Goal: Complete application form

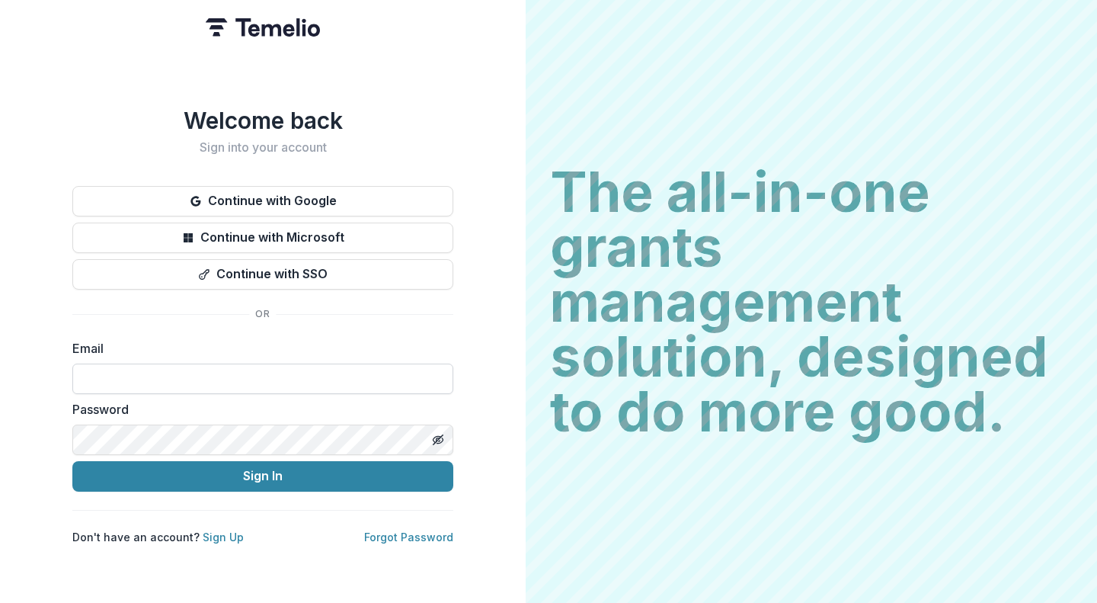
click at [221, 378] on input at bounding box center [262, 378] width 381 height 30
type input "**********"
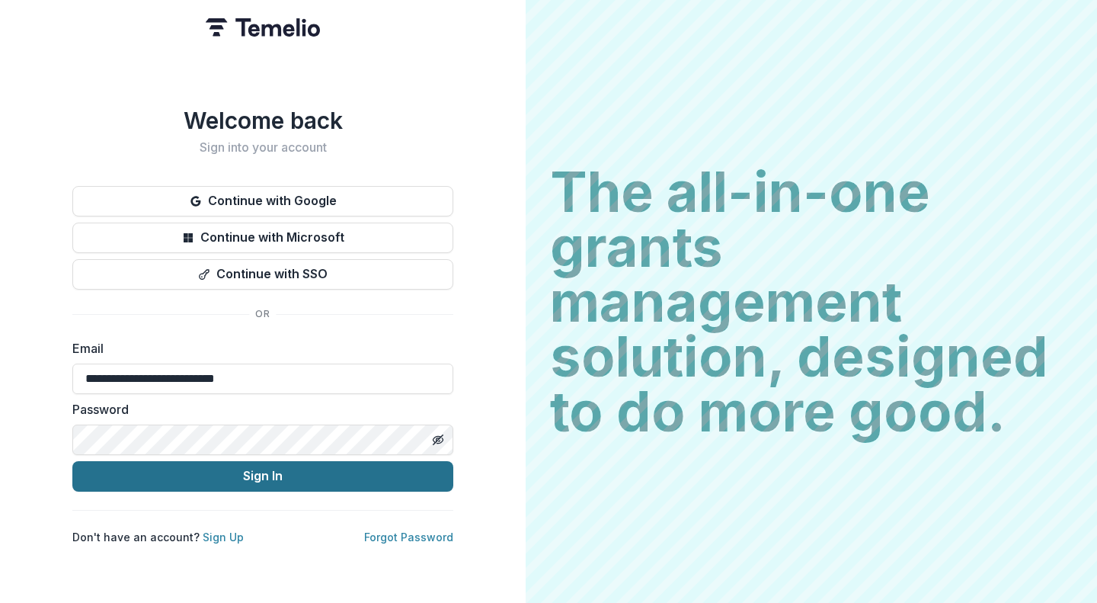
click at [263, 467] on button "Sign In" at bounding box center [262, 476] width 381 height 30
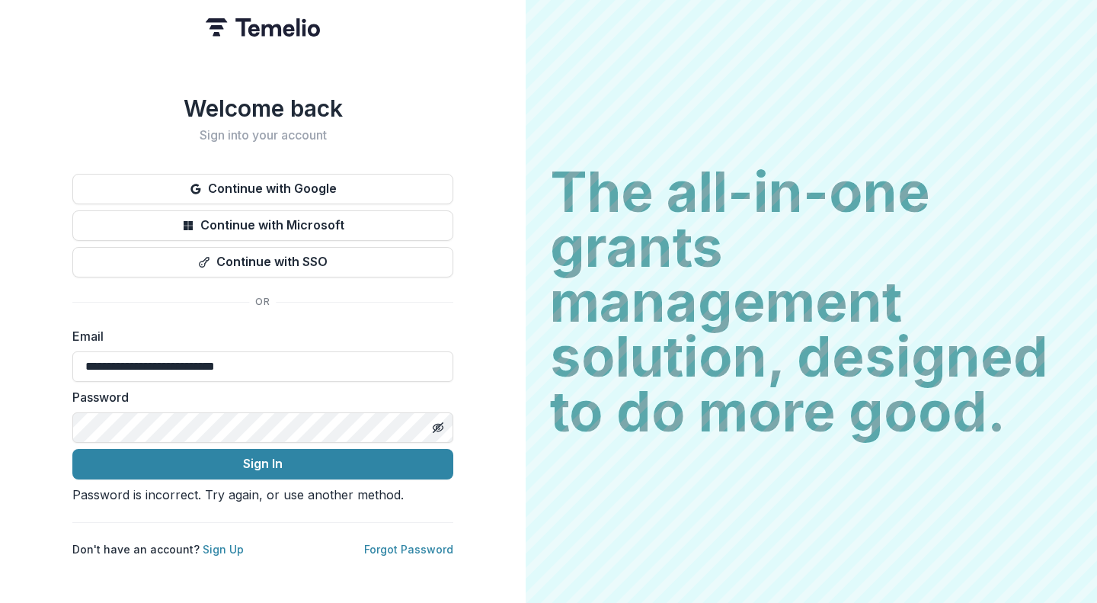
click at [243, 498] on div "Password is incorrect. Try again, or use another method." at bounding box center [262, 494] width 381 height 18
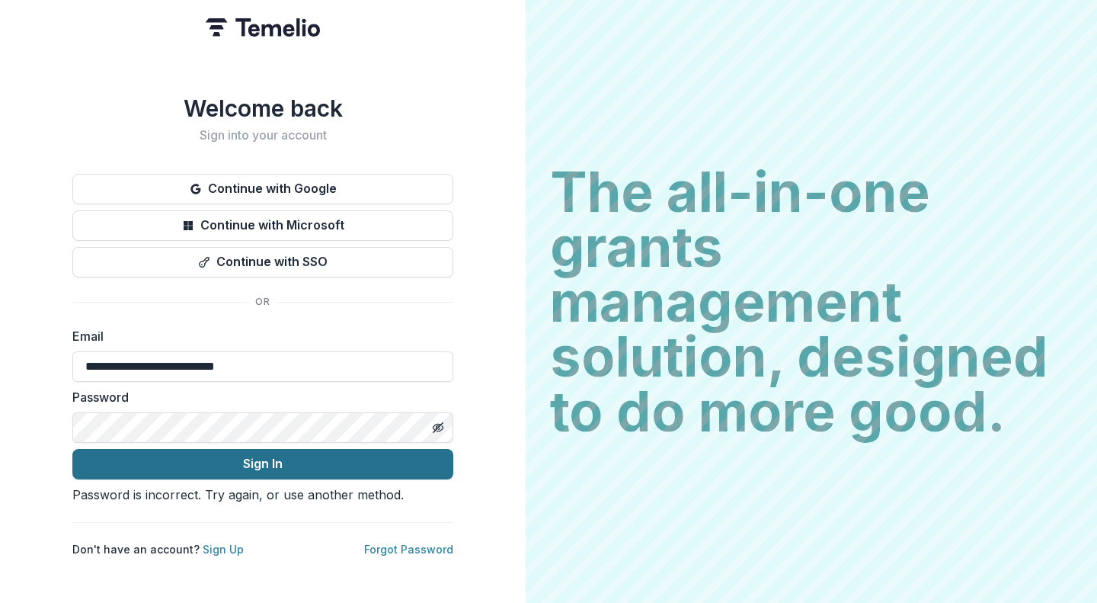
click at [255, 449] on button "Sign In" at bounding box center [262, 464] width 381 height 30
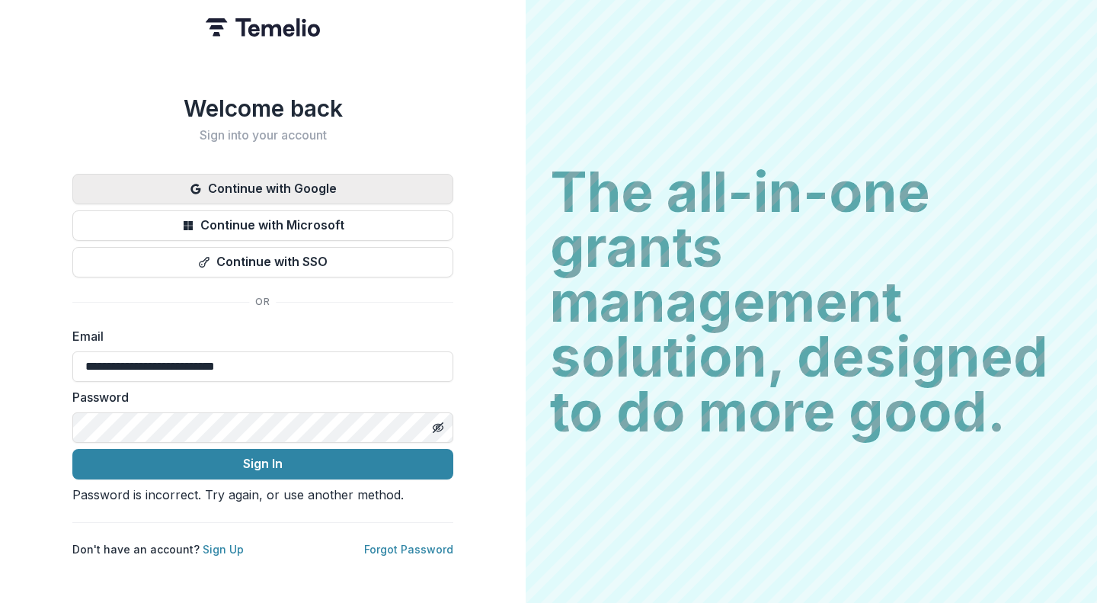
click at [312, 174] on button "Continue with Google" at bounding box center [262, 189] width 381 height 30
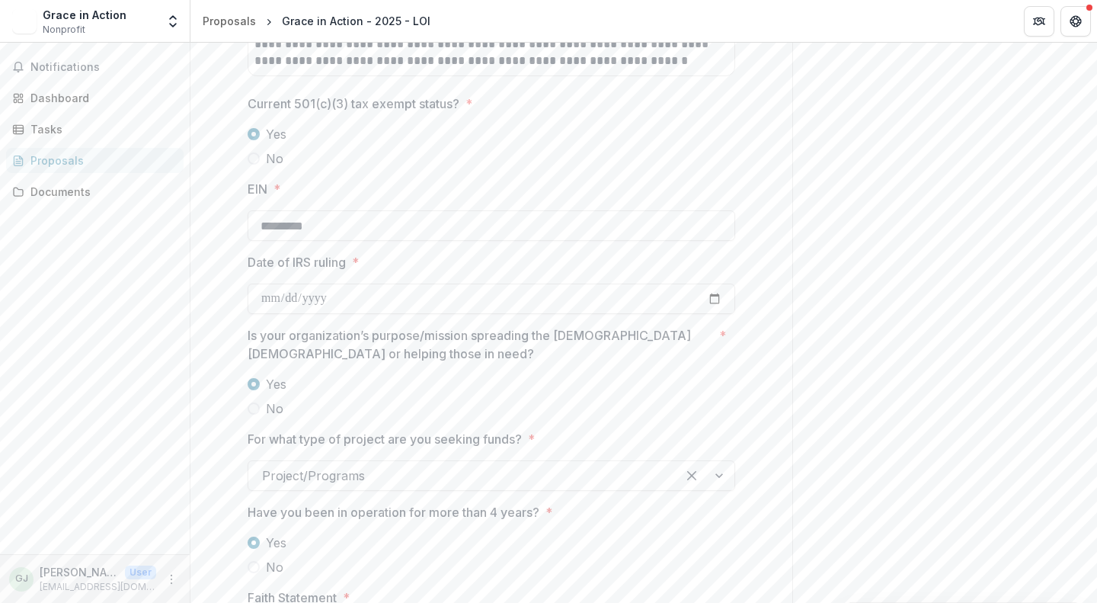
scroll to position [1827, 0]
click at [430, 289] on input "Date of IRS ruling *" at bounding box center [492, 299] width 488 height 30
type input "**********"
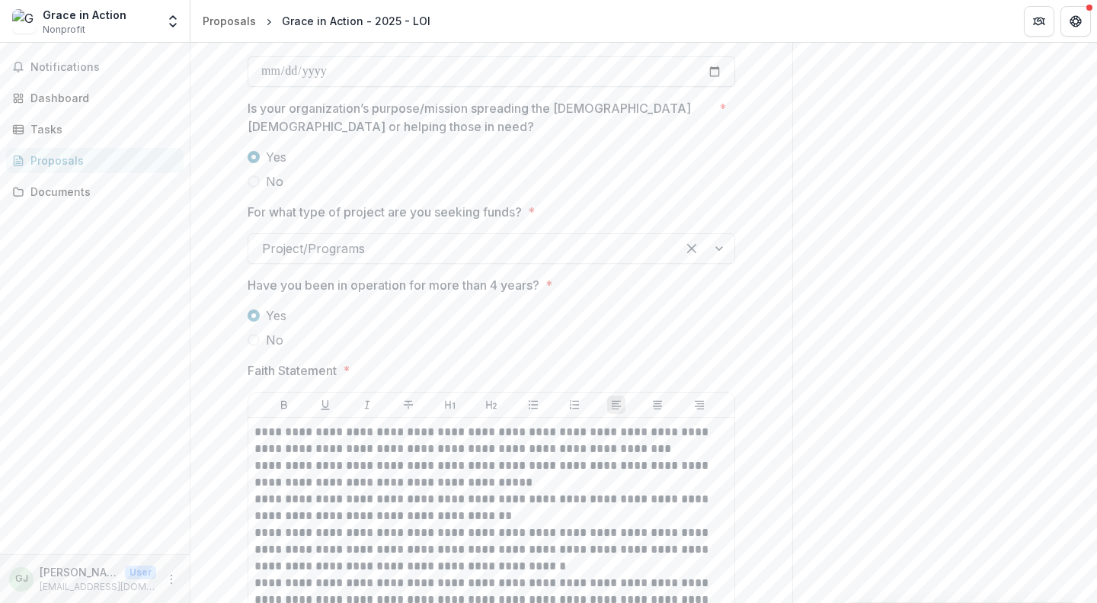
scroll to position [2060, 0]
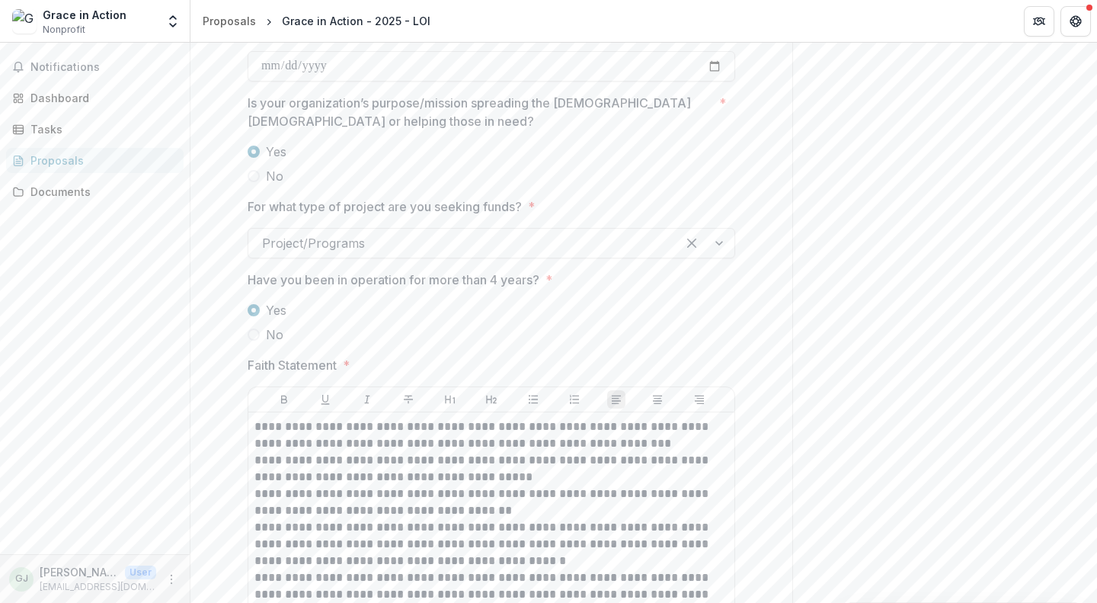
click at [697, 319] on div "Yes No" at bounding box center [492, 322] width 488 height 43
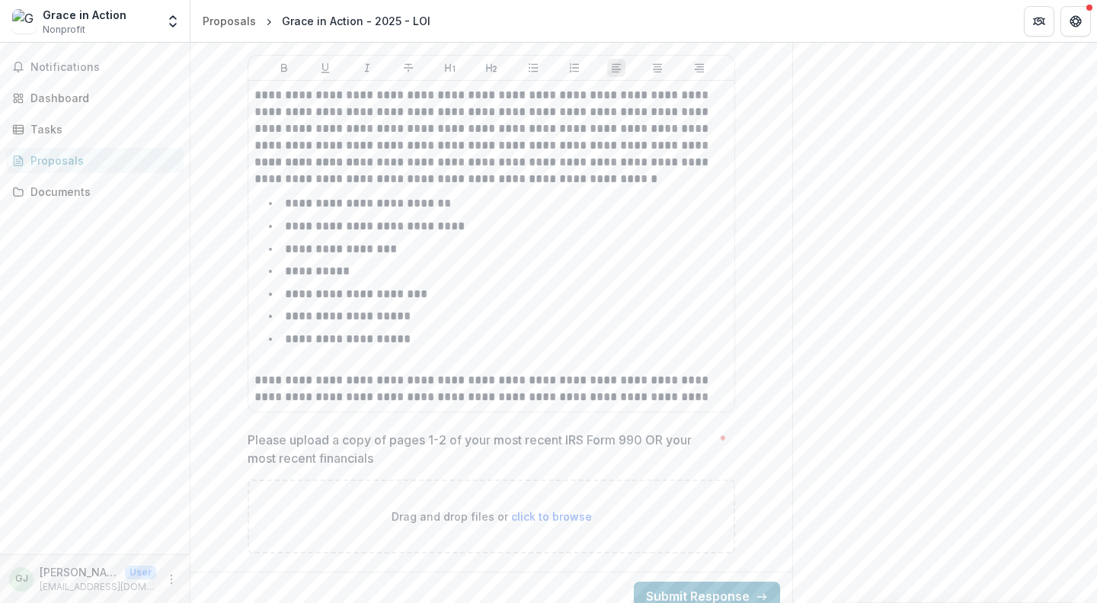
scroll to position [3072, 0]
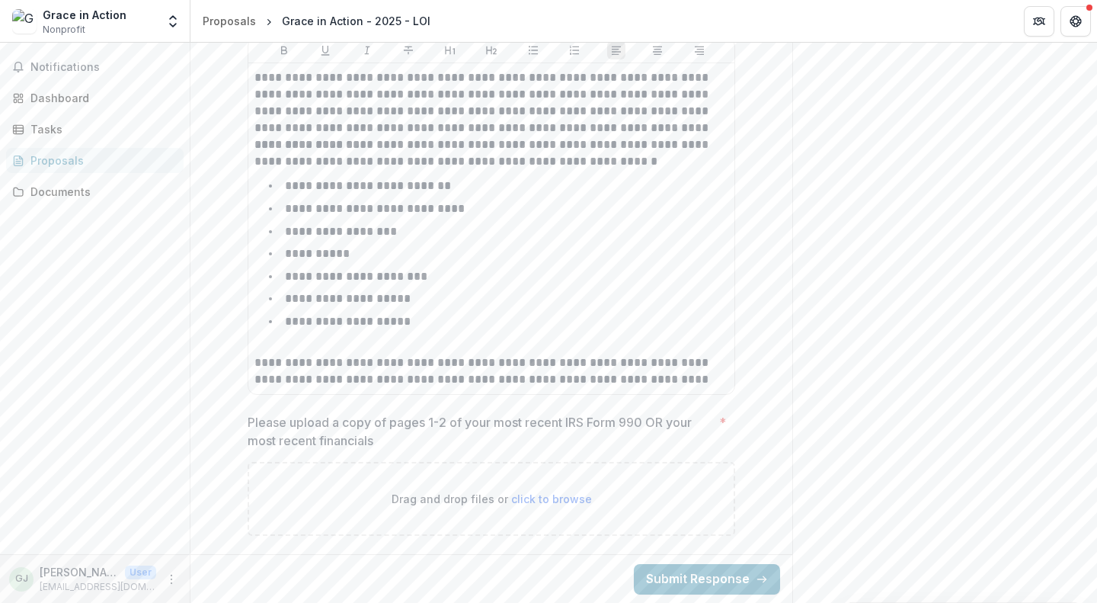
click at [542, 498] on span "click to browse" at bounding box center [551, 498] width 81 height 13
type input "**********"
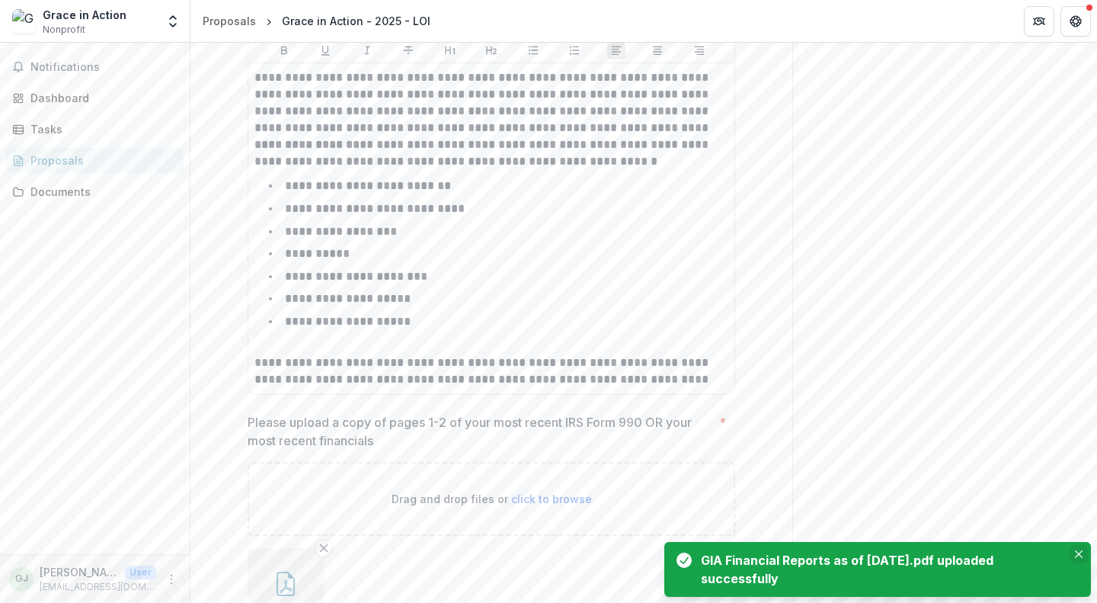
click at [1075, 552] on icon "Close" at bounding box center [1079, 554] width 8 height 8
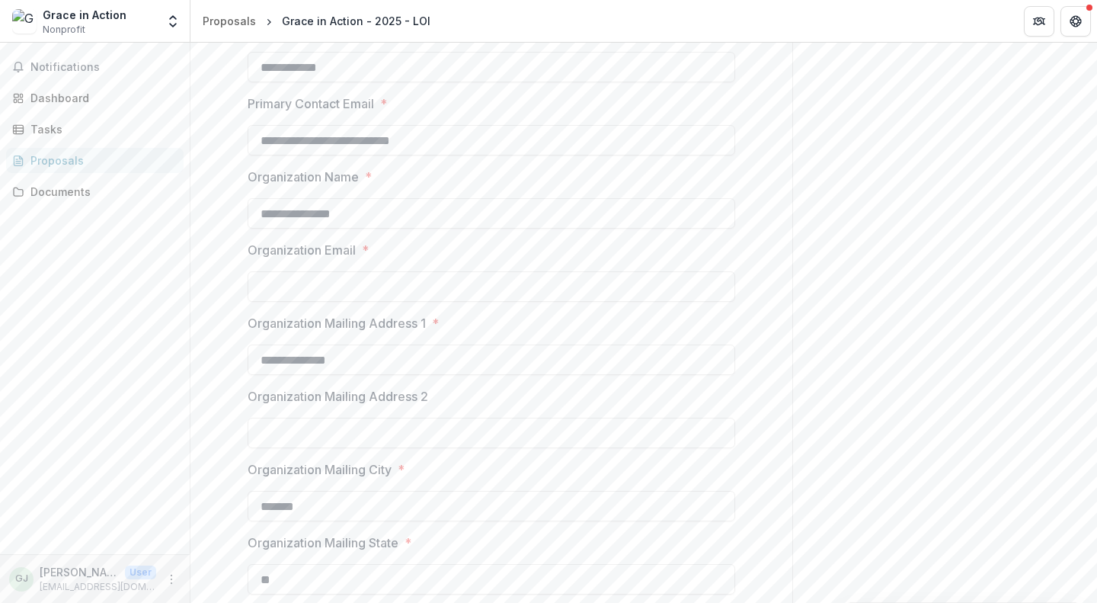
scroll to position [594, 0]
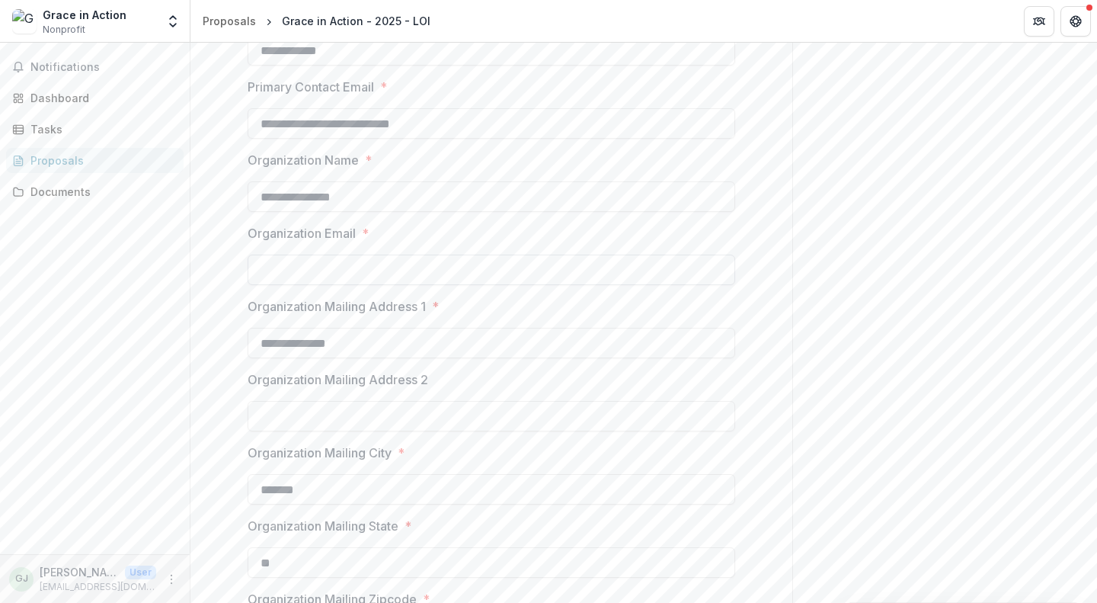
click at [324, 265] on input "Organization Email *" at bounding box center [492, 270] width 488 height 30
type input "**********"
click at [366, 336] on input "**********" at bounding box center [492, 343] width 488 height 30
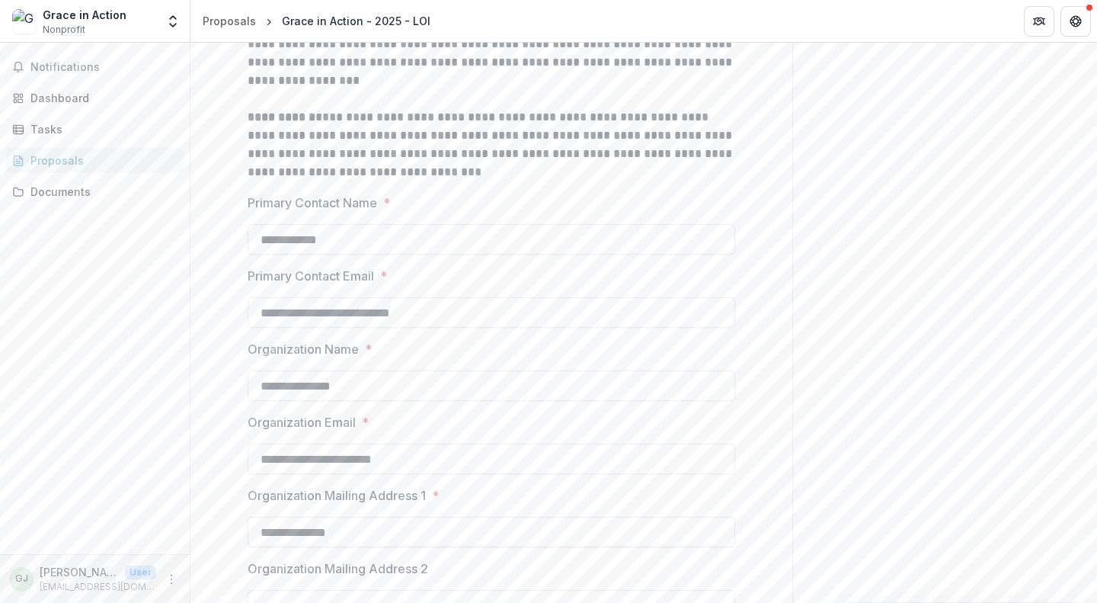
scroll to position [404, 0]
click at [490, 235] on input "**********" at bounding box center [492, 240] width 488 height 30
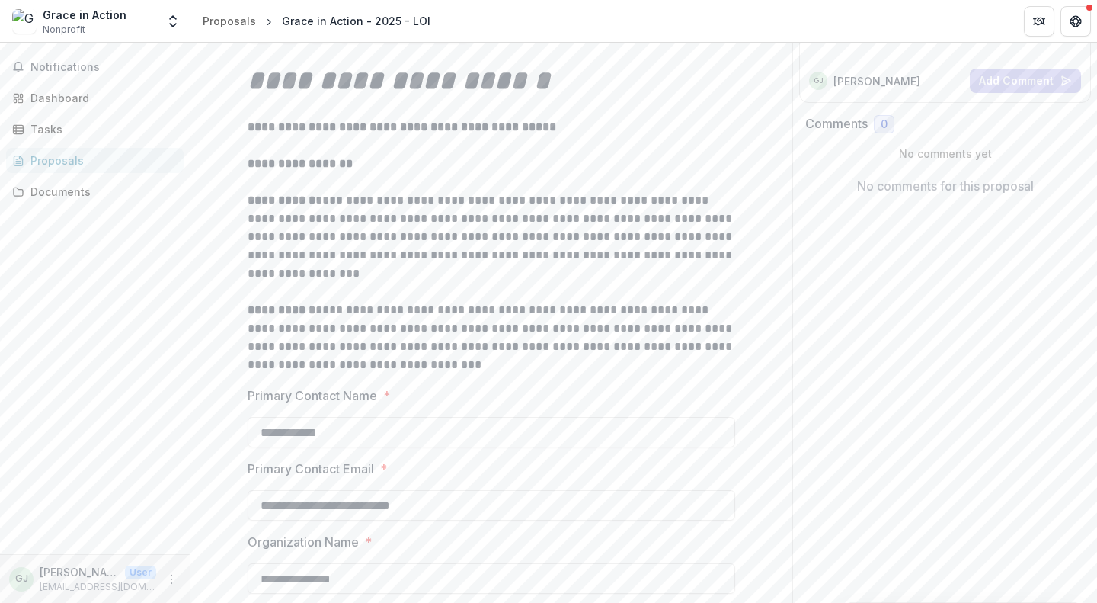
scroll to position [0, 0]
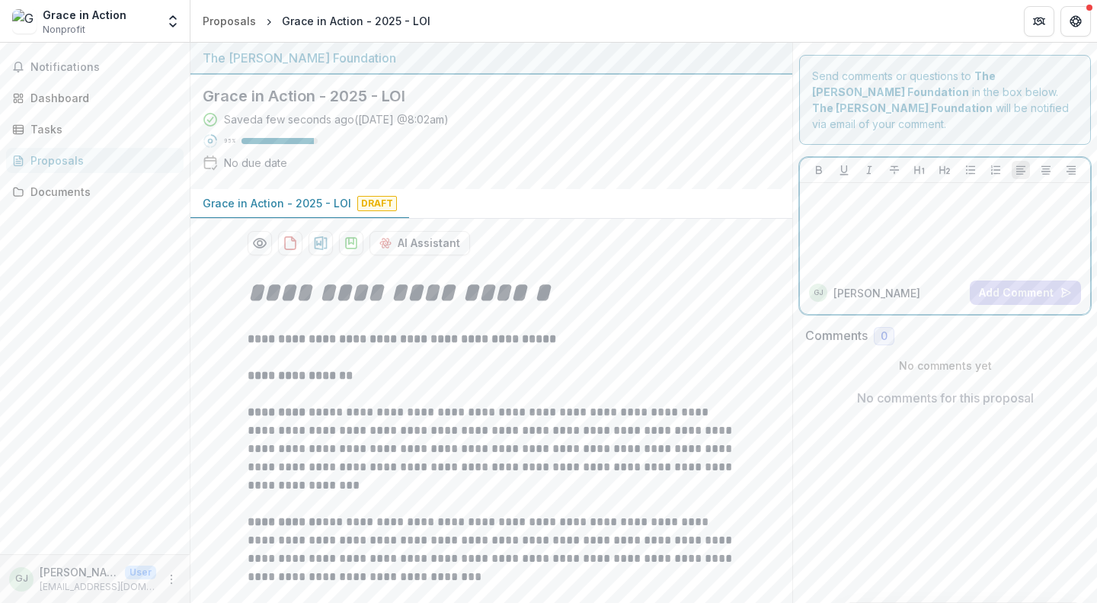
click at [876, 189] on p at bounding box center [945, 197] width 278 height 17
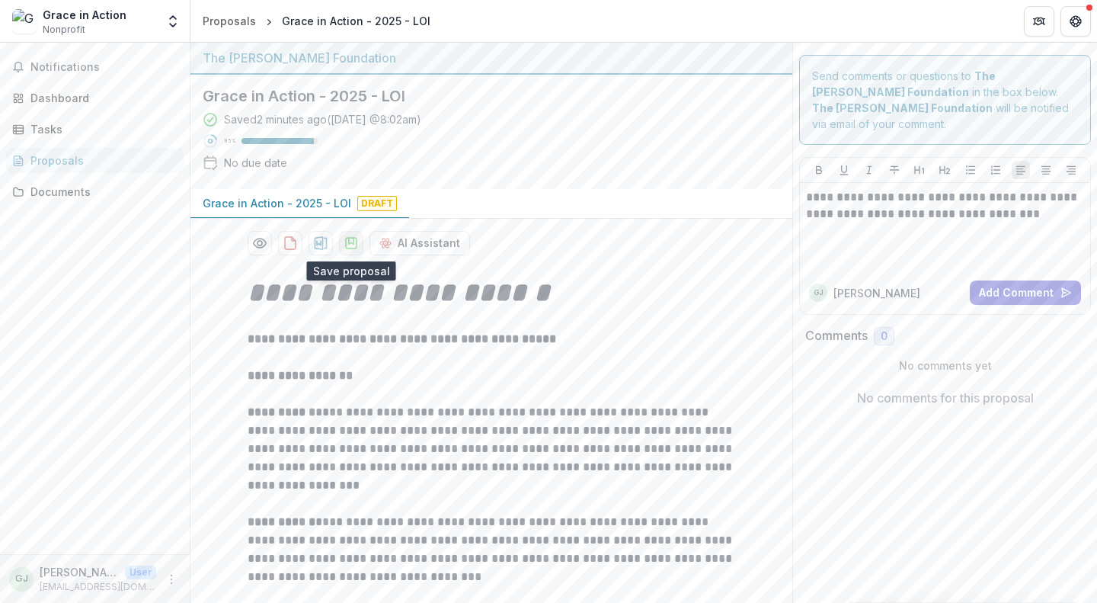
click at [349, 241] on icon "download-proposal" at bounding box center [351, 242] width 15 height 15
click at [287, 239] on icon "download-proposal" at bounding box center [290, 242] width 15 height 15
click at [1017, 280] on button "Add Comment" at bounding box center [1025, 292] width 111 height 24
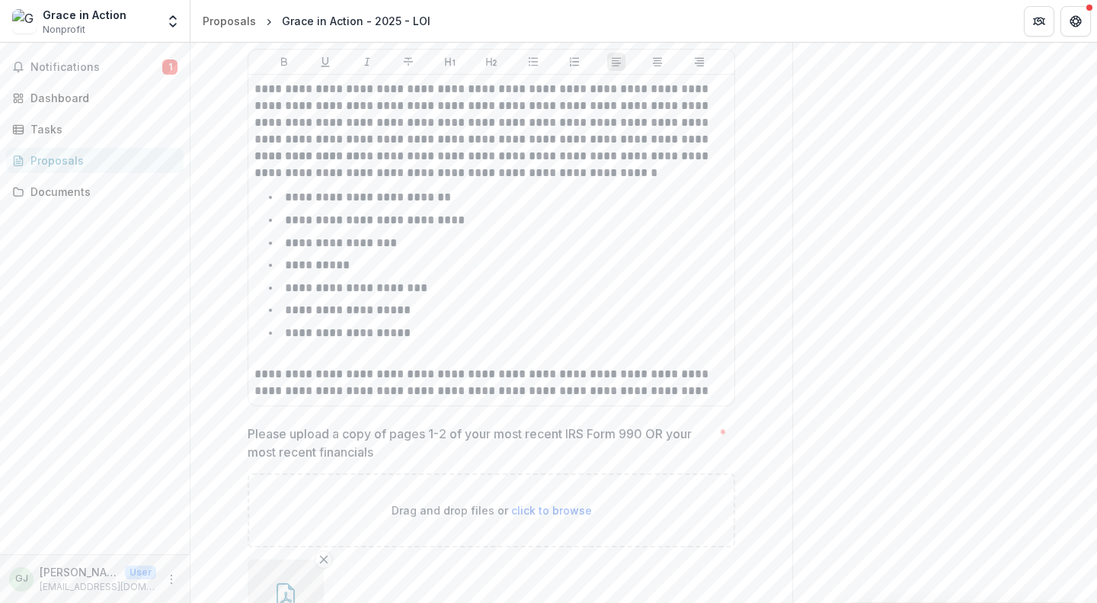
scroll to position [3197, 0]
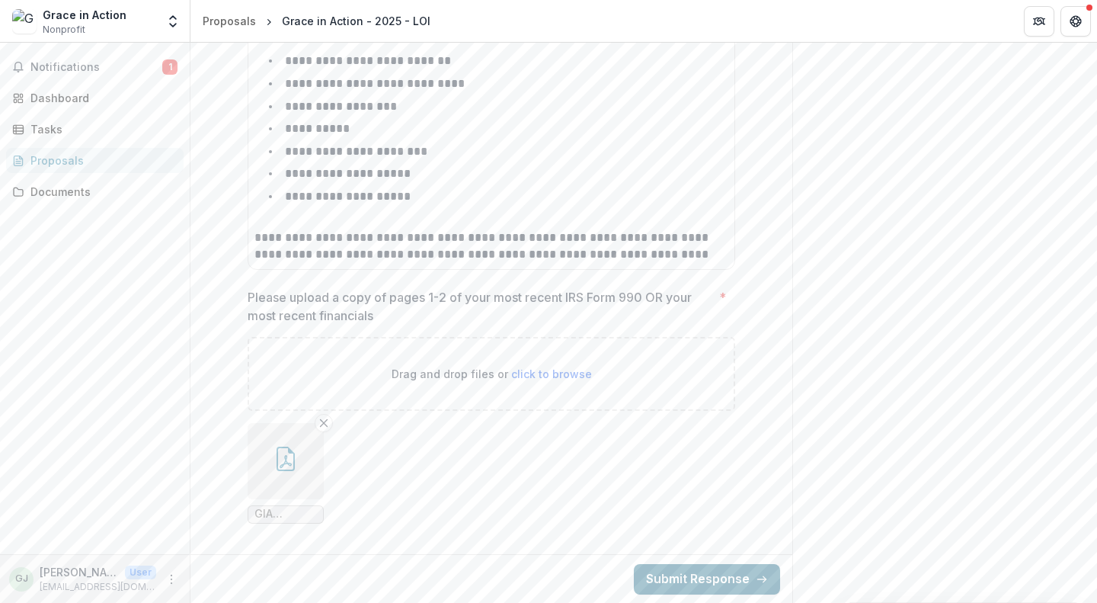
click at [695, 584] on button "Submit Response" at bounding box center [707, 579] width 146 height 30
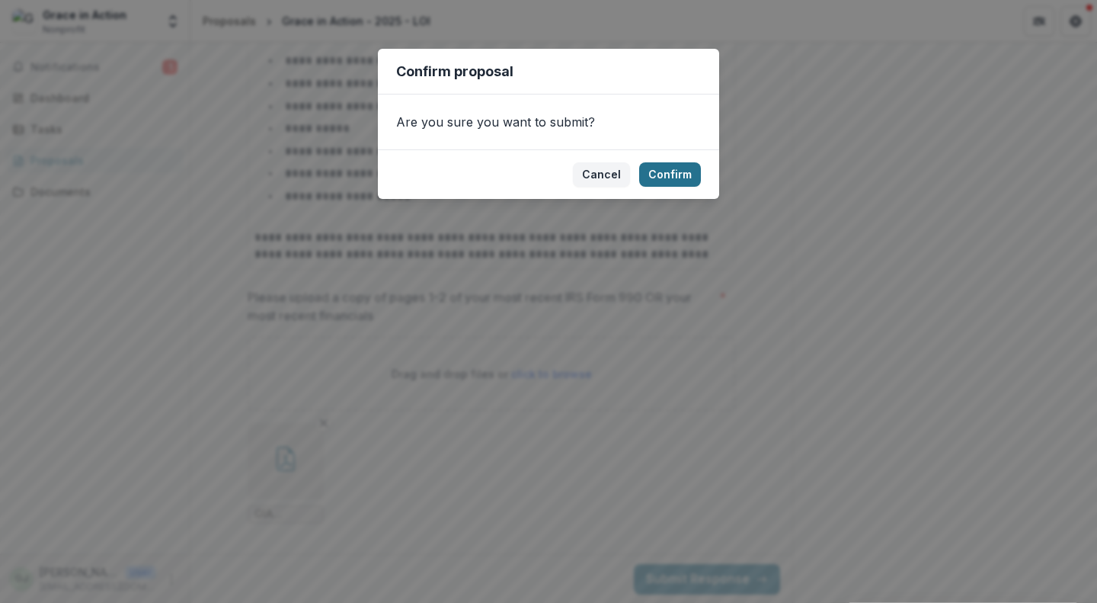
click at [671, 168] on button "Confirm" at bounding box center [670, 174] width 62 height 24
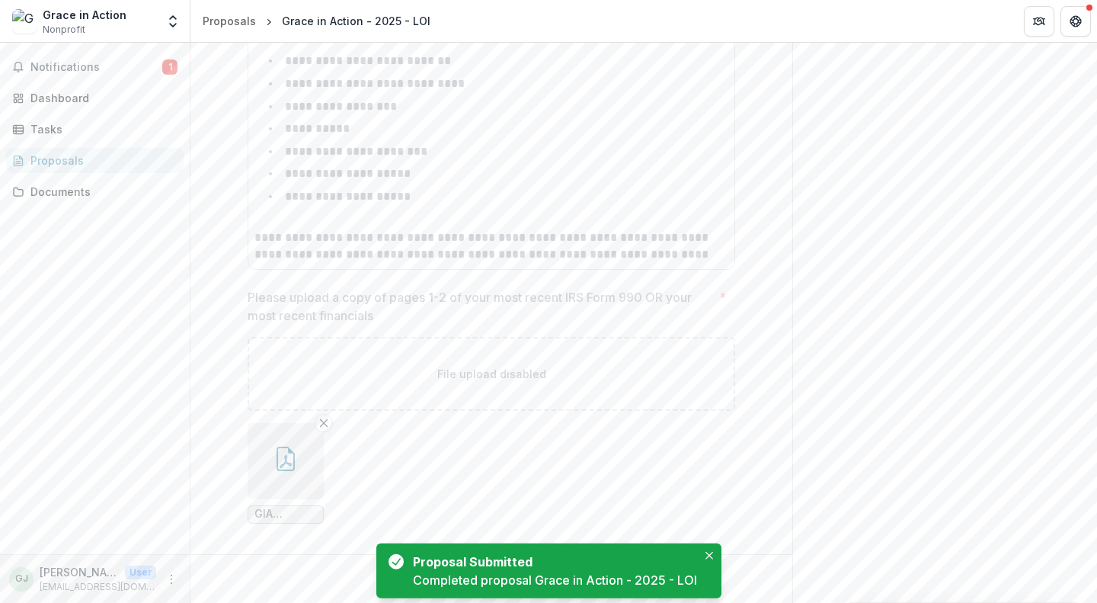
scroll to position [0, 0]
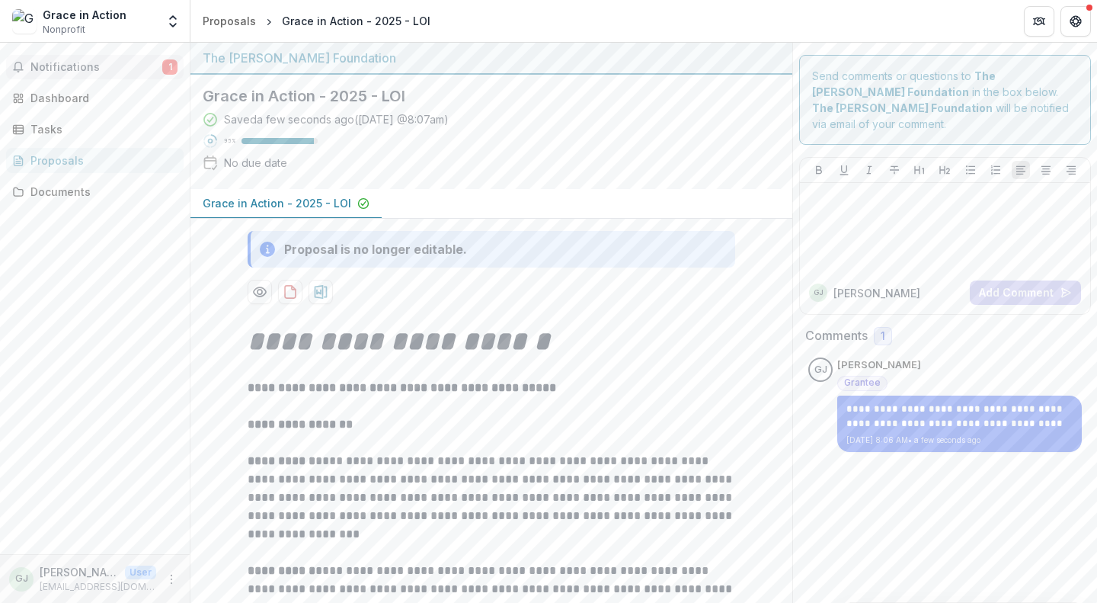
click at [90, 67] on span "Notifications" at bounding box center [96, 67] width 132 height 13
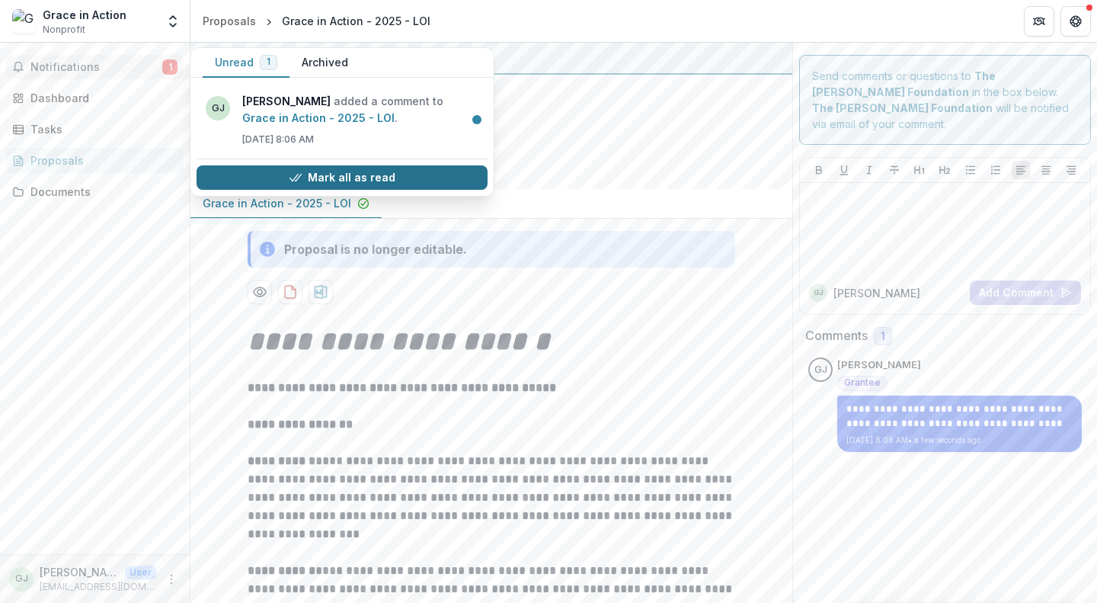
click at [283, 178] on button "Mark all as read" at bounding box center [342, 177] width 291 height 24
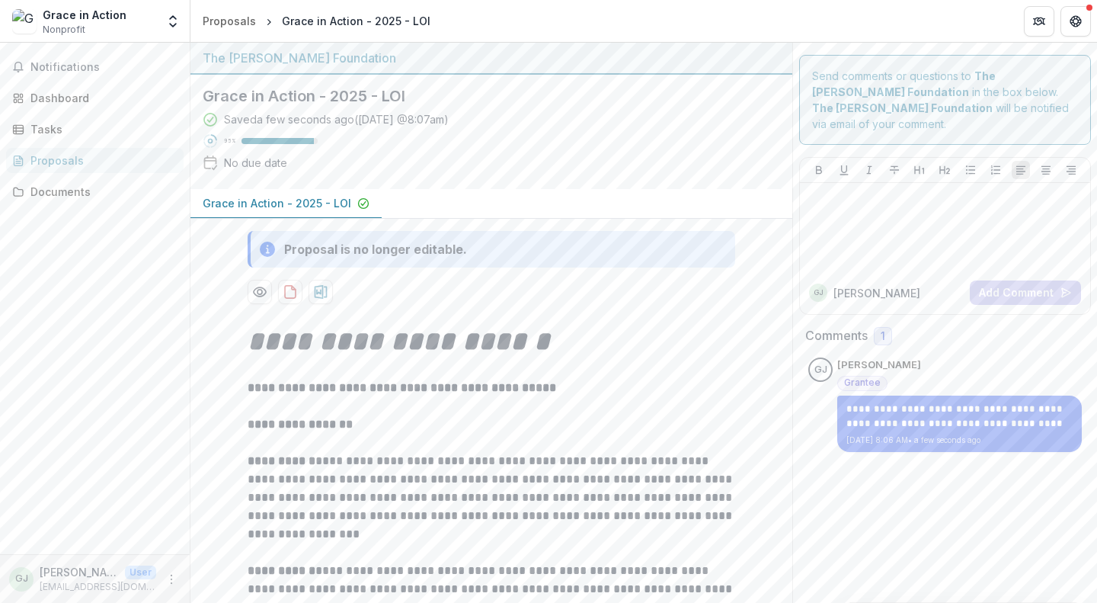
click at [623, 21] on header "Proposals Grace in Action - 2025 - LOI" at bounding box center [643, 21] width 907 height 42
